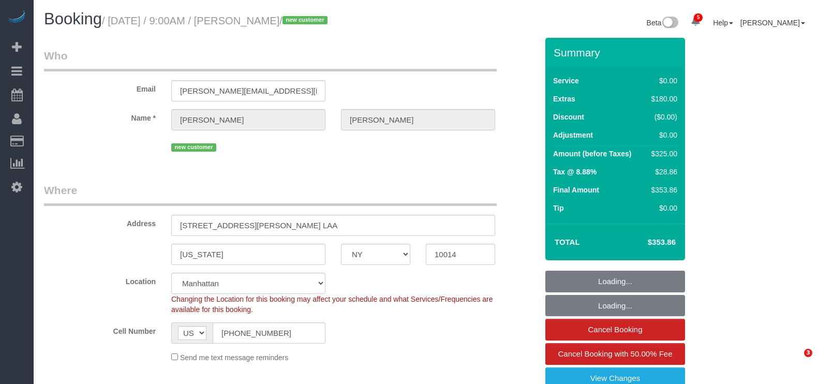
select select "NY"
select select "number:56"
select select "number:71"
select select "number:15"
select select "number:5"
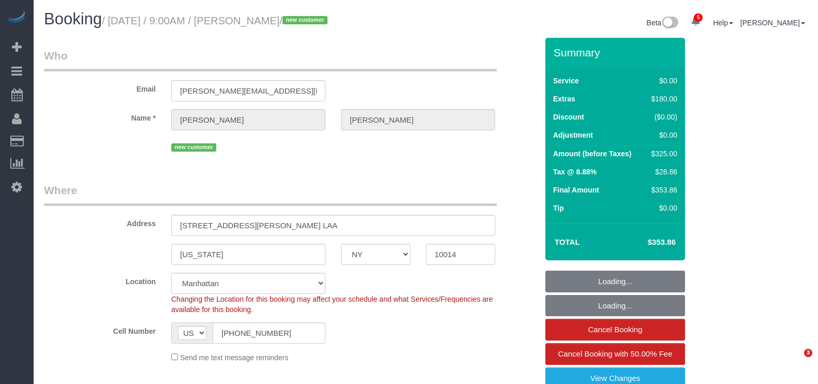
select select "object:1351"
select select "spot1"
select select "1"
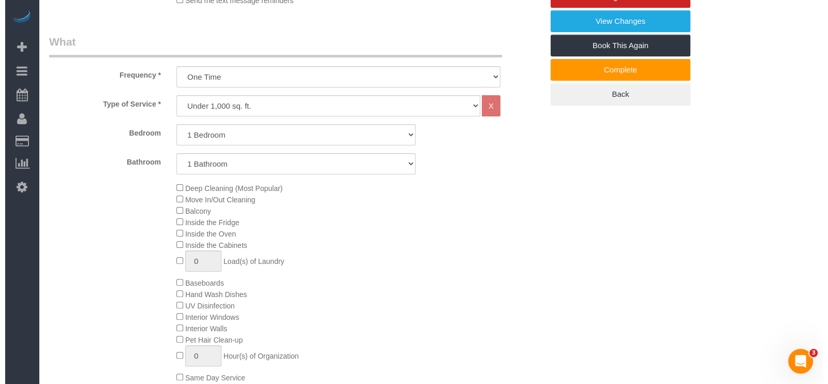
scroll to position [194, 0]
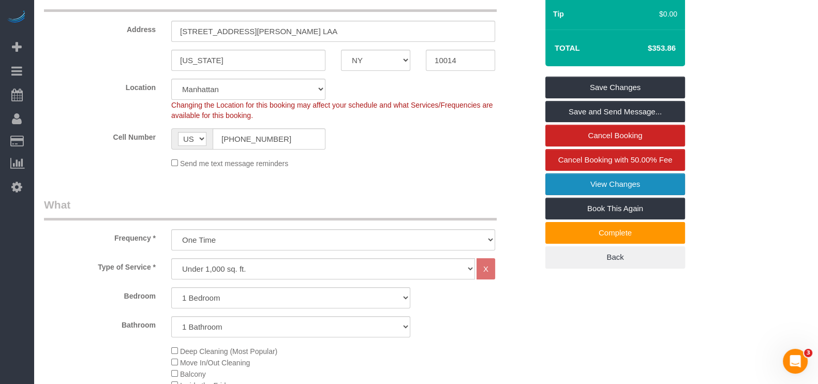
click at [636, 186] on link "View Changes" at bounding box center [615, 184] width 140 height 22
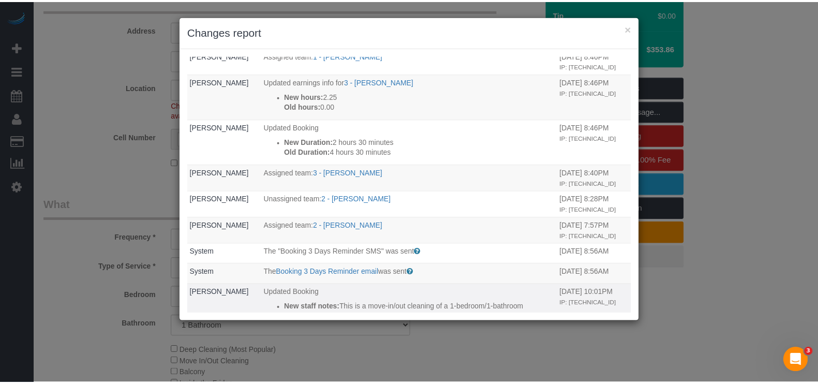
scroll to position [0, 0]
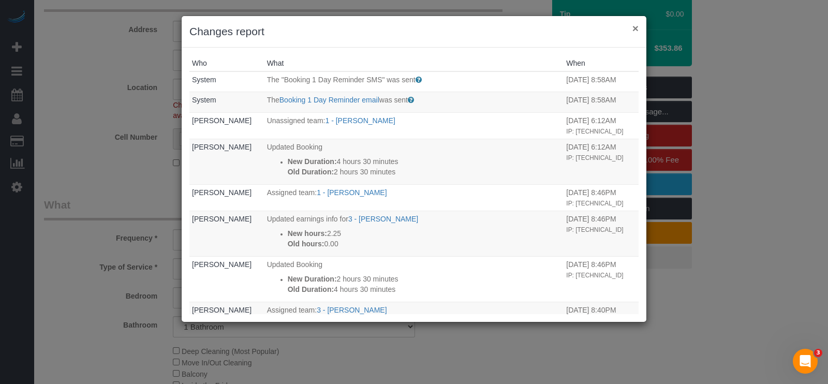
click at [634, 27] on button "×" at bounding box center [635, 28] width 6 height 11
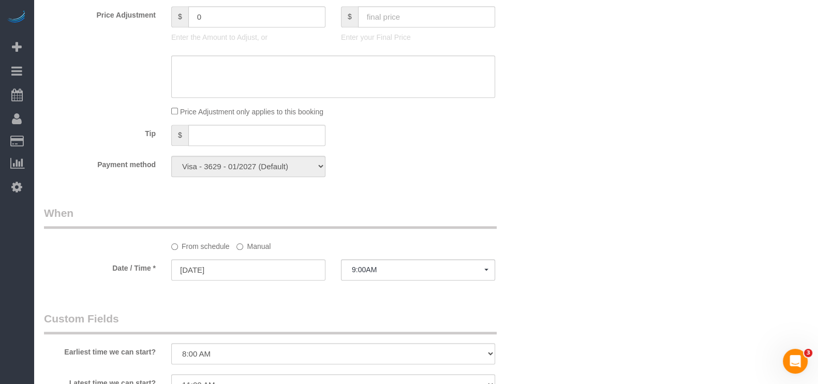
scroll to position [970, 0]
